Goal: Navigation & Orientation: Find specific page/section

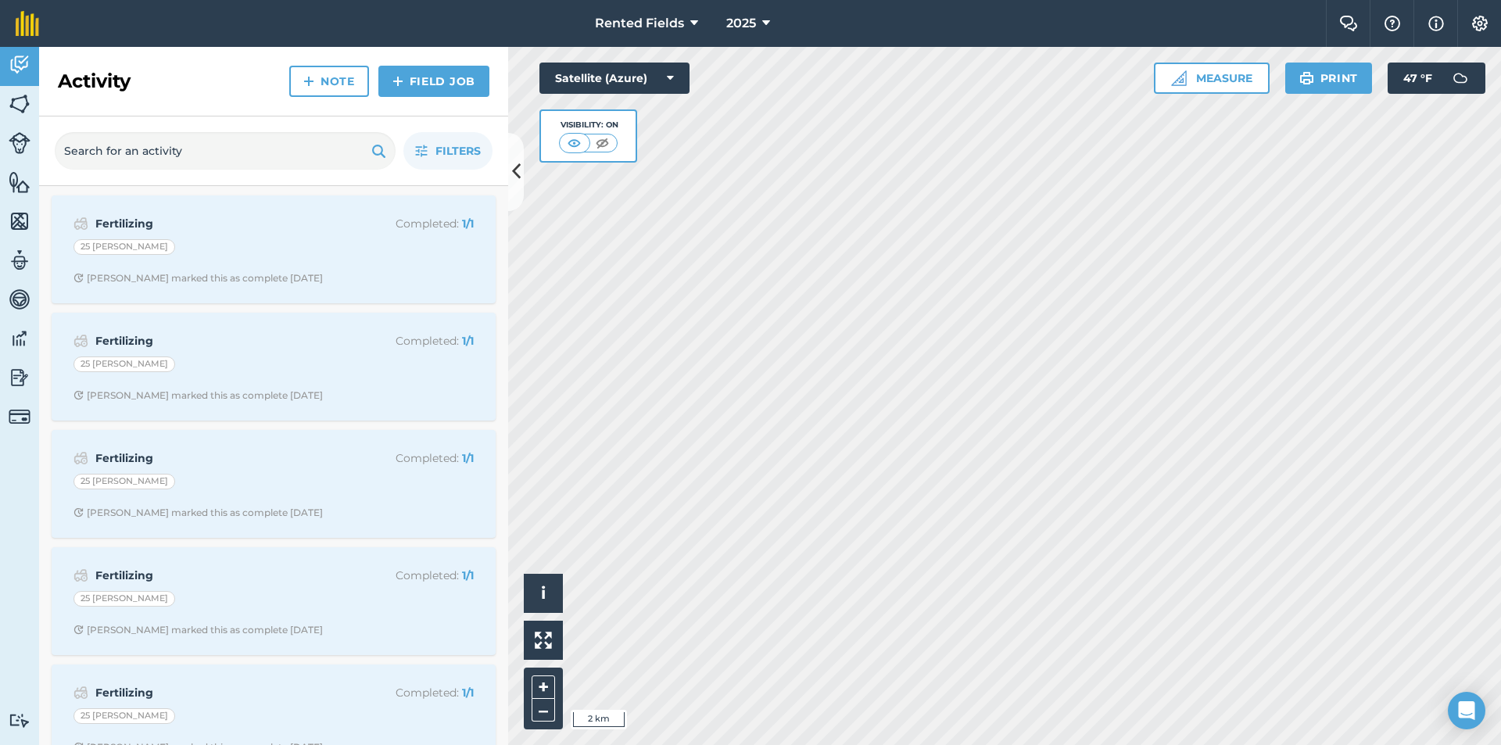
click at [950, 744] on html "Rented Fields 2025 Farm Chat Help Info Settings Rented Fields - 2025 Reproduced…" at bounding box center [750, 372] width 1501 height 745
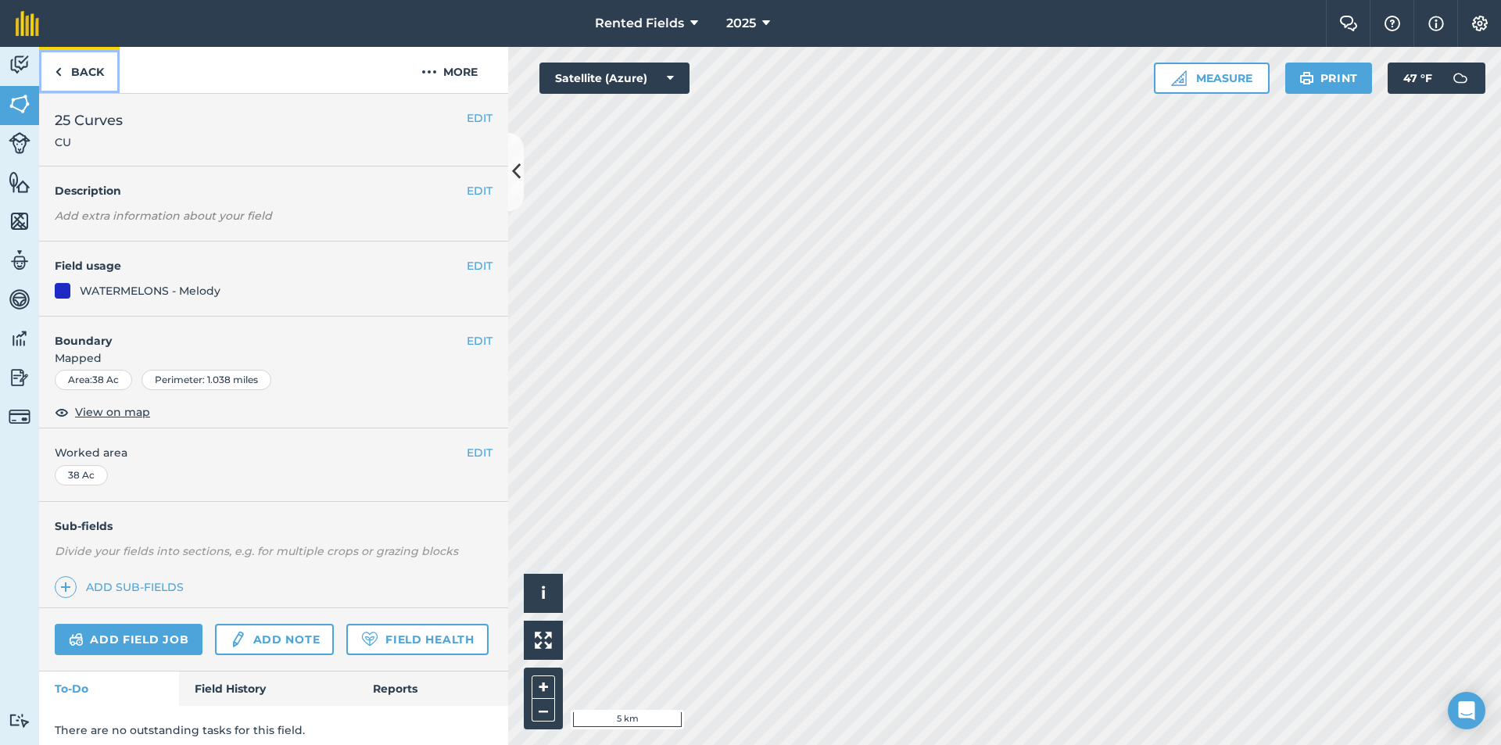
click at [59, 66] on img at bounding box center [58, 72] width 7 height 19
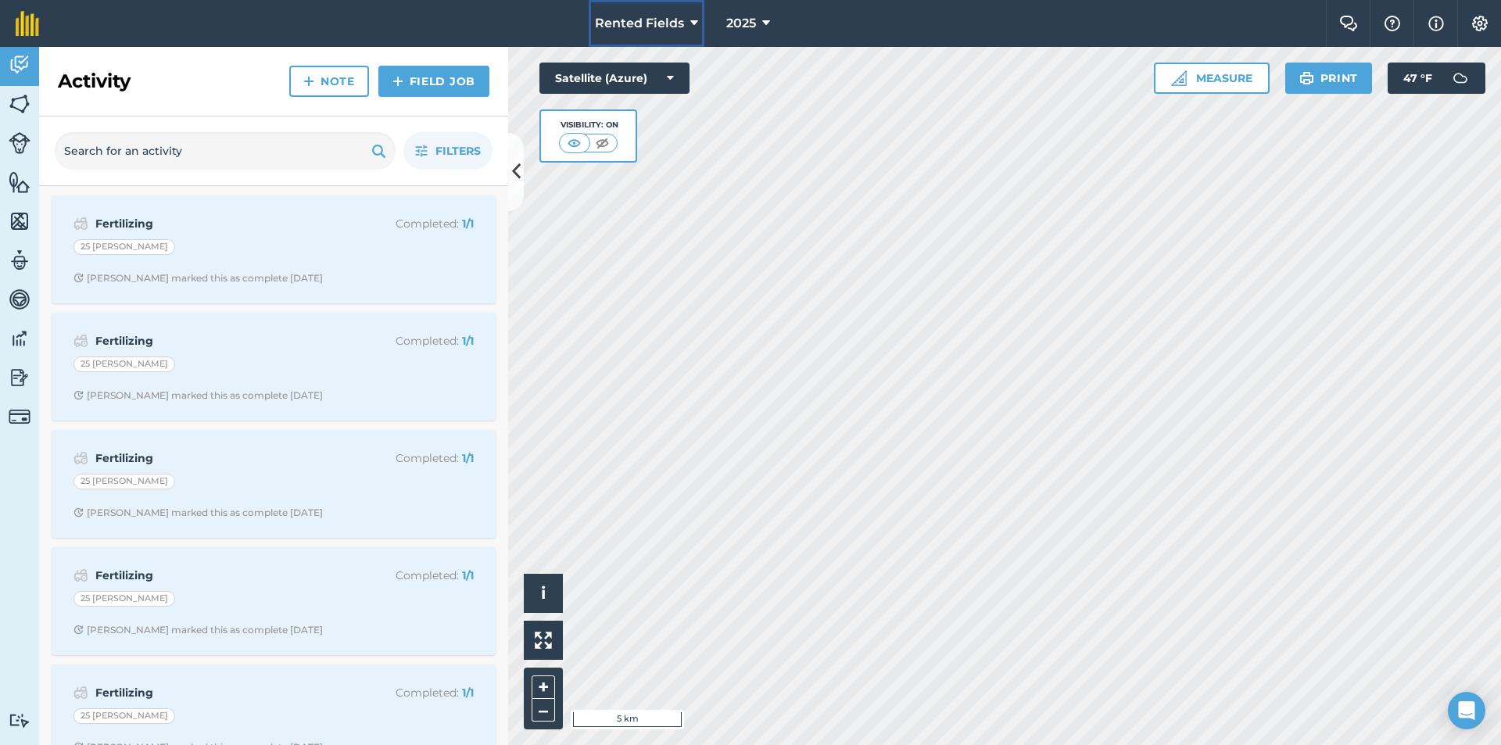
click at [688, 23] on button "Rented Fields" at bounding box center [647, 23] width 116 height 47
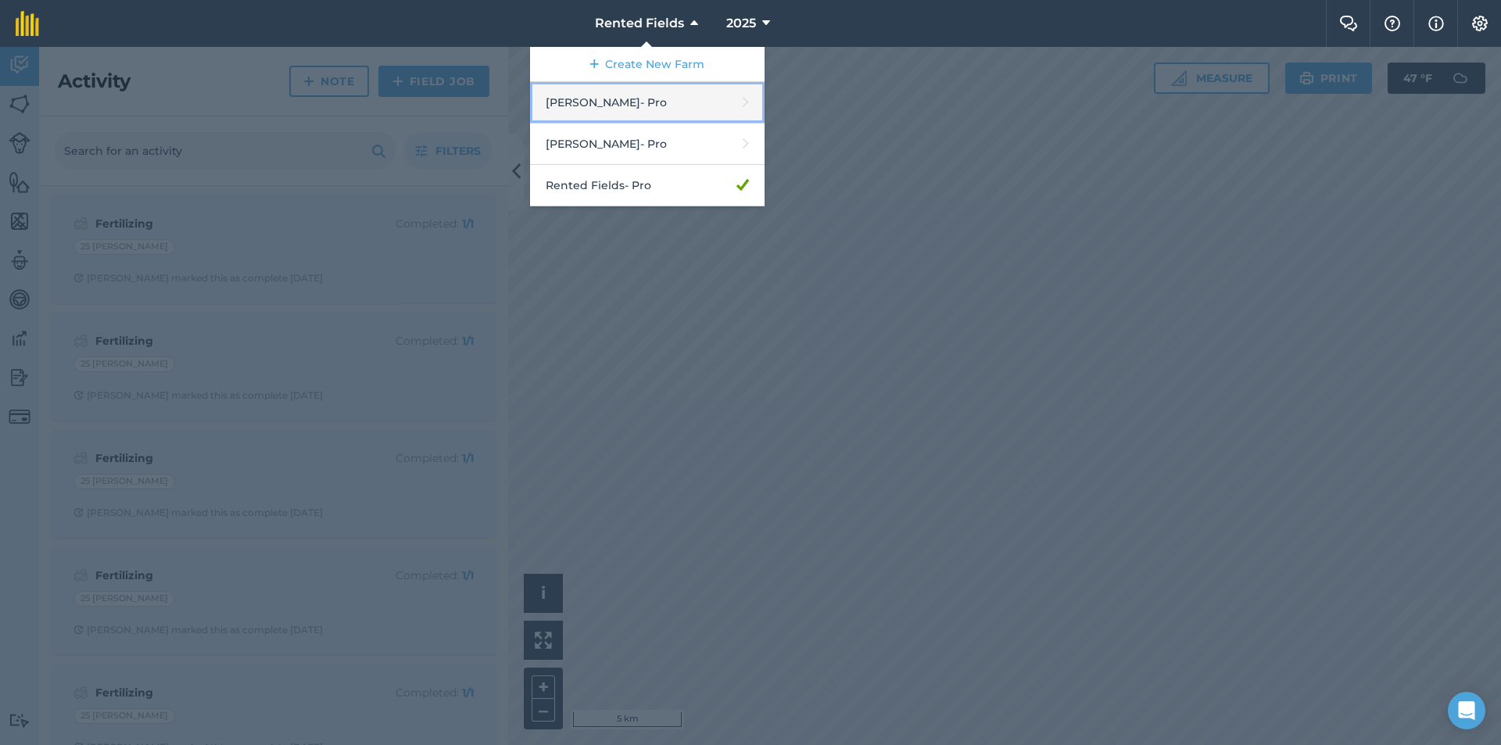
click at [623, 101] on link "[PERSON_NAME] - Pro" at bounding box center [647, 102] width 235 height 41
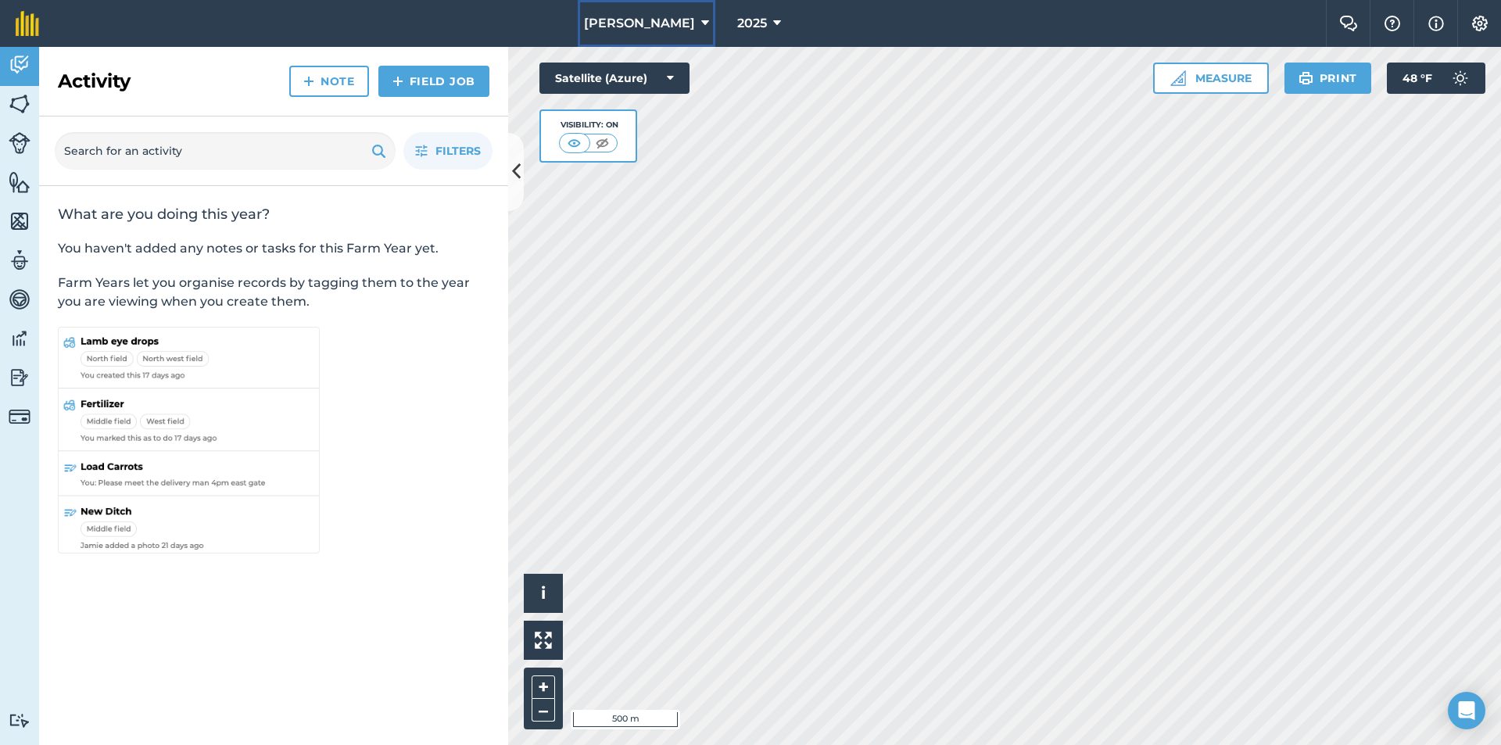
click at [701, 28] on icon at bounding box center [705, 23] width 8 height 19
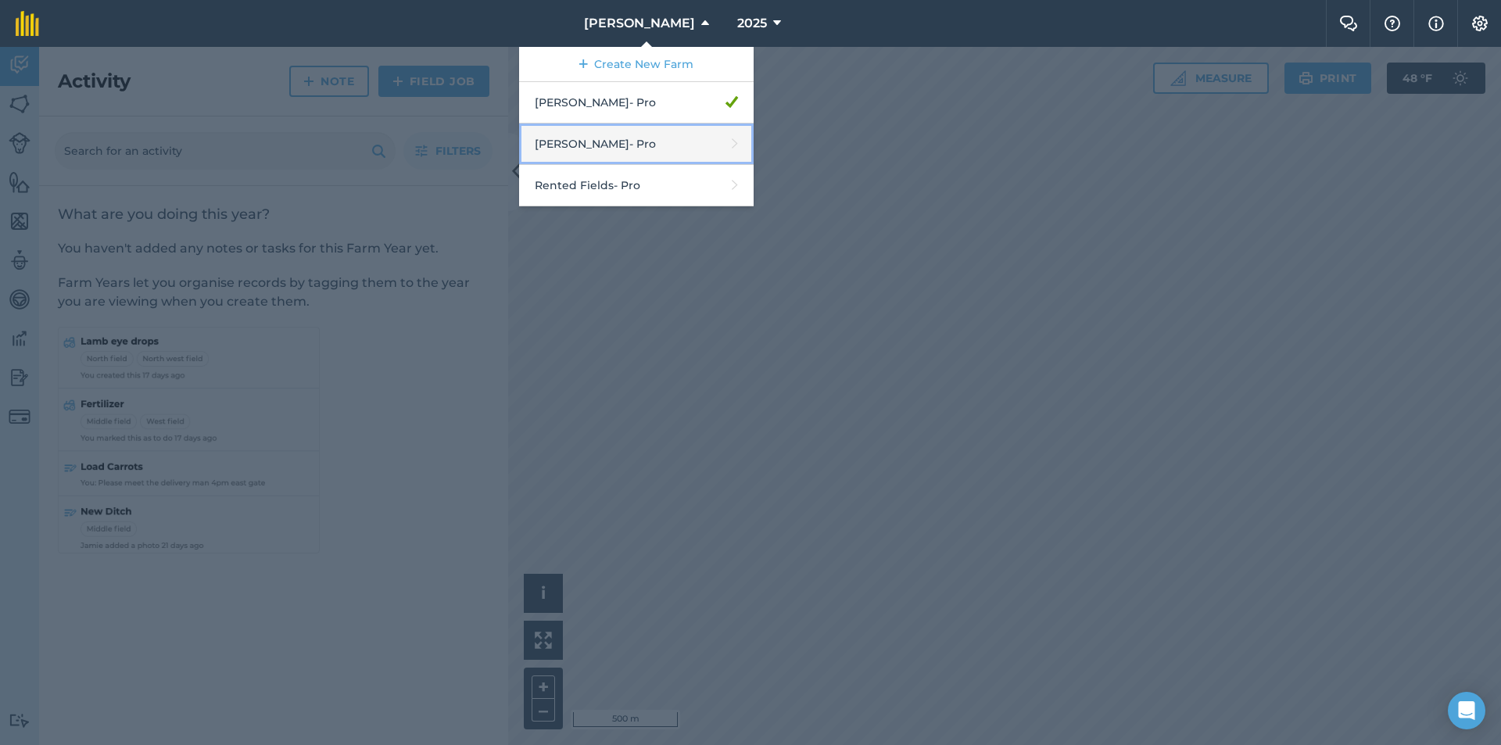
click at [640, 147] on link "Irrigon - Pro" at bounding box center [636, 144] width 235 height 41
